Goal: Transaction & Acquisition: Purchase product/service

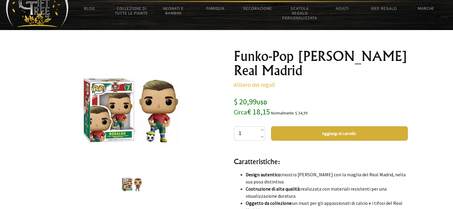
scroll to position [30, 0]
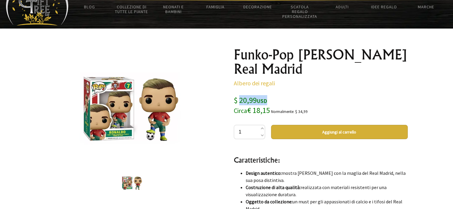
drag, startPoint x: 239, startPoint y: 100, endPoint x: 269, endPoint y: 101, distance: 29.8
click at [269, 101] on div "$ 20,99 USD Circa € 18,15 Normalmente: $ 34,99" at bounding box center [321, 105] width 174 height 20
click at [276, 101] on div "$ 20,99 USD Circa € 18,15 Normalmente: $ 34,99" at bounding box center [321, 105] width 174 height 20
click at [302, 131] on button "Aggiungi al carrello" at bounding box center [339, 132] width 137 height 14
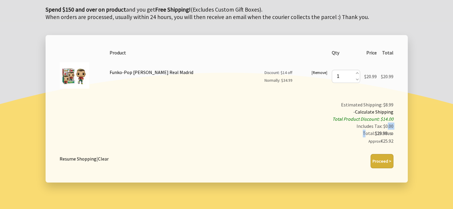
drag, startPoint x: 363, startPoint y: 132, endPoint x: 387, endPoint y: 129, distance: 24.3
click at [387, 129] on td "Estimated Shipping: $8.99 - Calculate Shipping Total Product Discount: $14.00 I…" at bounding box center [236, 123] width 317 height 48
click at [375, 133] on strong "$29.98 USD" at bounding box center [384, 133] width 18 height 6
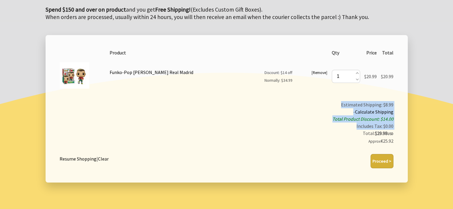
drag, startPoint x: 360, startPoint y: 133, endPoint x: 398, endPoint y: 134, distance: 37.5
click at [398, 134] on form "4 2025-10-12T17:05:02.064Z 0 Product Qty Price Total [ Remove ] Funko-Pop Crist…" at bounding box center [227, 109] width 362 height 148
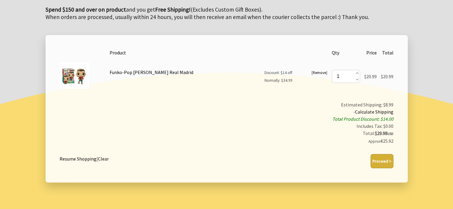
click at [394, 77] on td "Total $20.99" at bounding box center [387, 76] width 17 height 36
click at [382, 158] on button "Proceed >" at bounding box center [381, 161] width 23 height 14
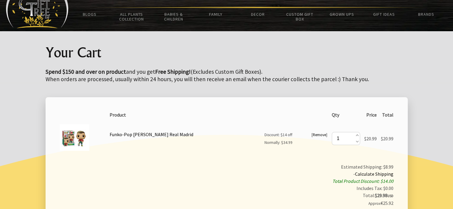
scroll to position [60, 0]
